Goal: Find specific fact: Find specific fact

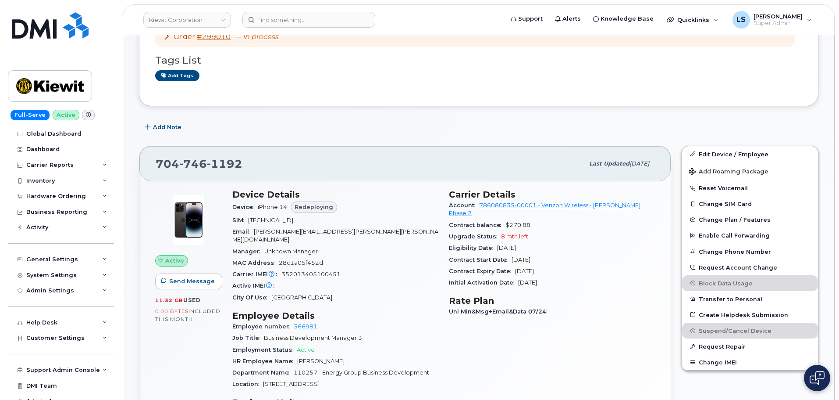
scroll to position [56, 0]
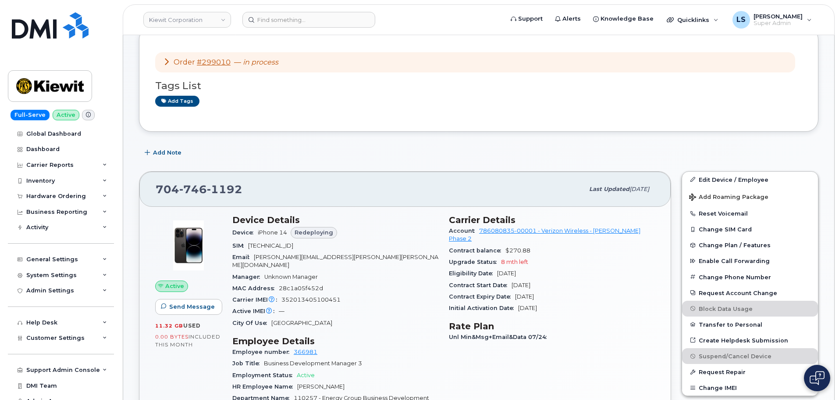
click at [396, 271] on div "Manager Unknown Manager" at bounding box center [335, 276] width 206 height 11
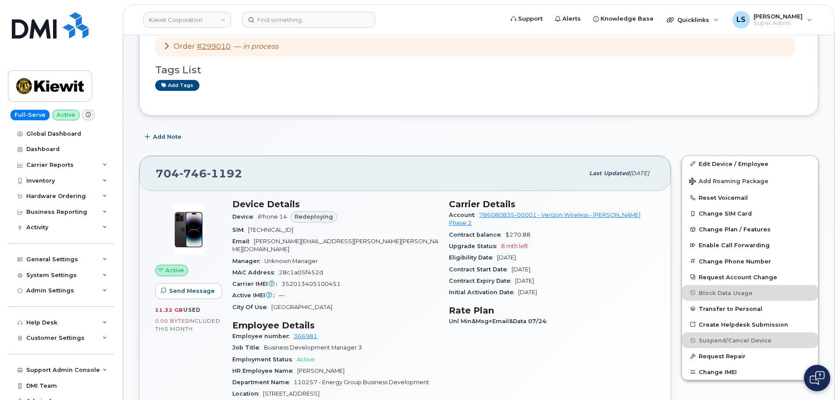
scroll to position [0, 0]
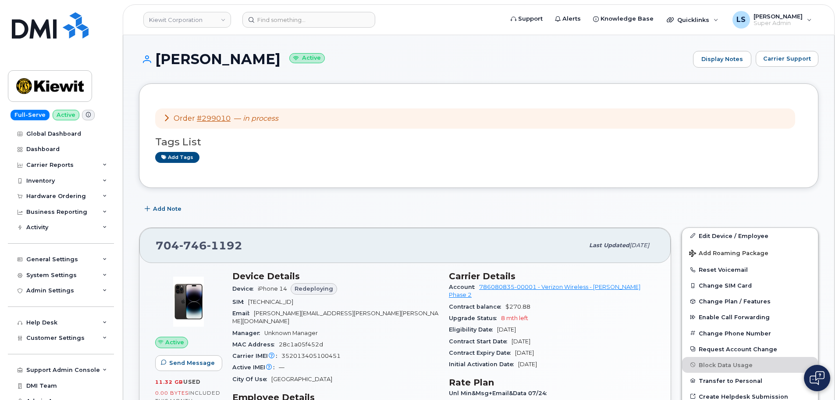
click at [243, 117] on em "in process" at bounding box center [261, 118] width 36 height 8
click at [278, 21] on input at bounding box center [309, 20] width 133 height 16
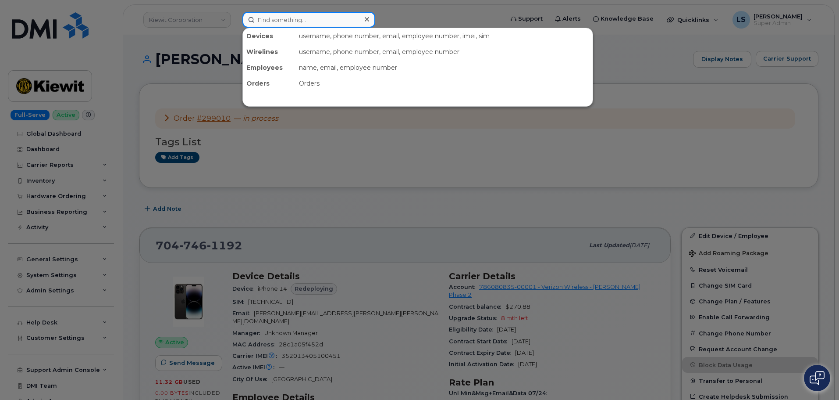
paste input "299000"
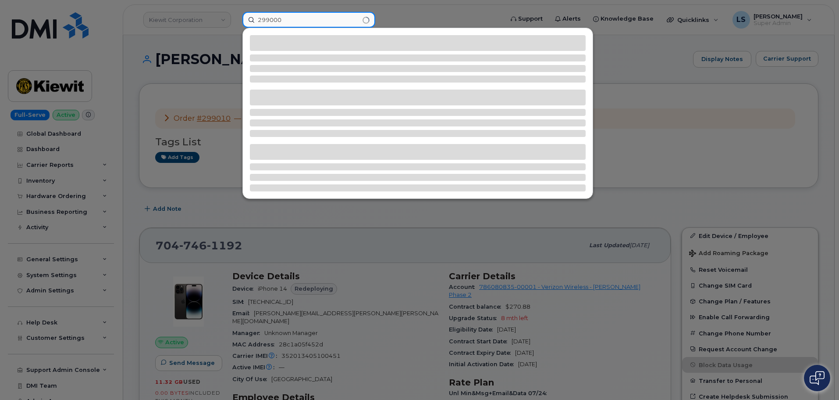
type input "299000"
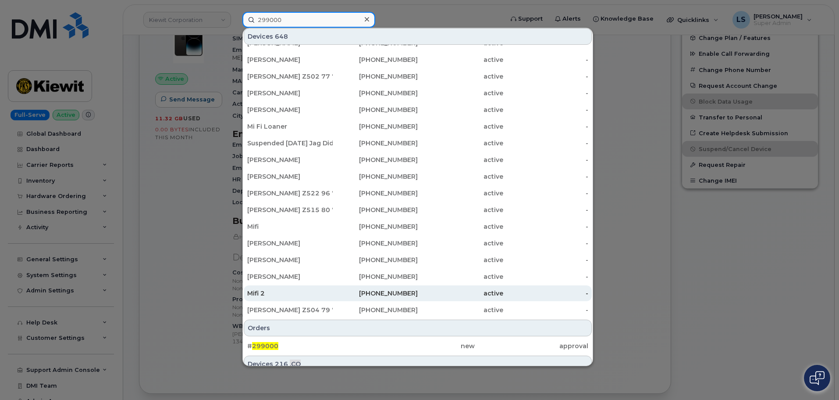
scroll to position [121, 0]
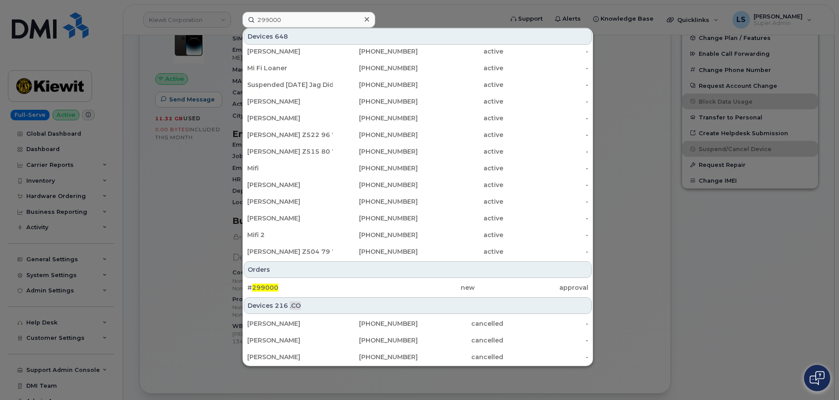
drag, startPoint x: 262, startPoint y: 289, endPoint x: 154, endPoint y: 298, distance: 107.8
click at [261, 289] on span "299000" at bounding box center [265, 287] width 26 height 8
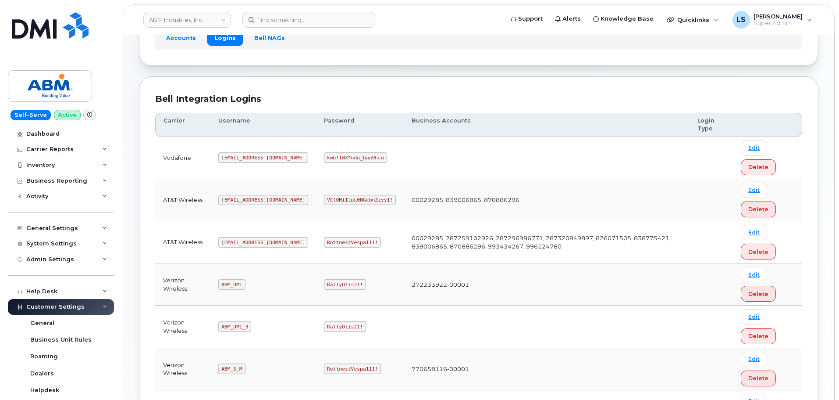
scroll to position [88, 0]
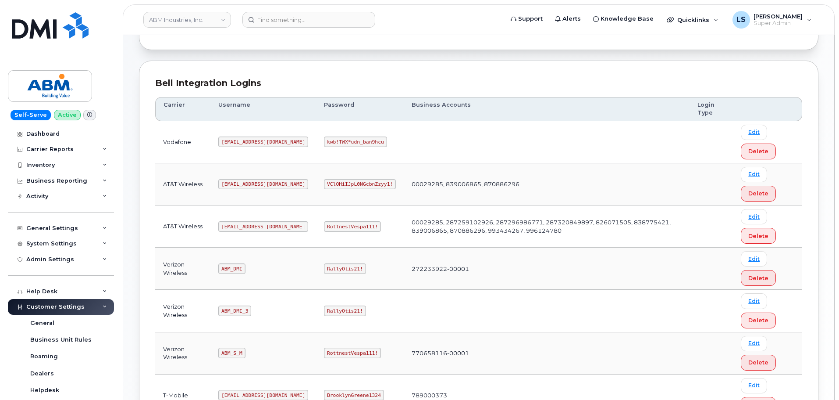
click at [241, 227] on code "[EMAIL_ADDRESS][DOMAIN_NAME]" at bounding box center [263, 226] width 90 height 11
copy code "[EMAIL_ADDRESS][DOMAIN_NAME]"
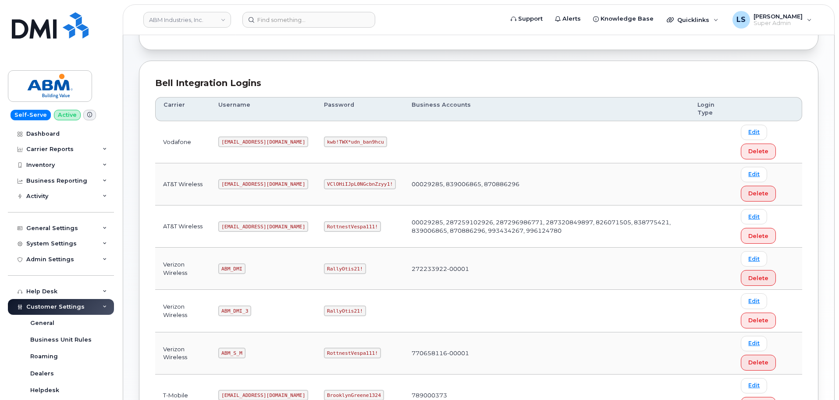
click at [324, 226] on code "RottnestVespa111!" at bounding box center [352, 226] width 57 height 11
click at [324, 225] on code "RottnestVespa111!" at bounding box center [352, 226] width 57 height 11
copy code "RottnestVespa111!"
